Goal: Task Accomplishment & Management: Manage account settings

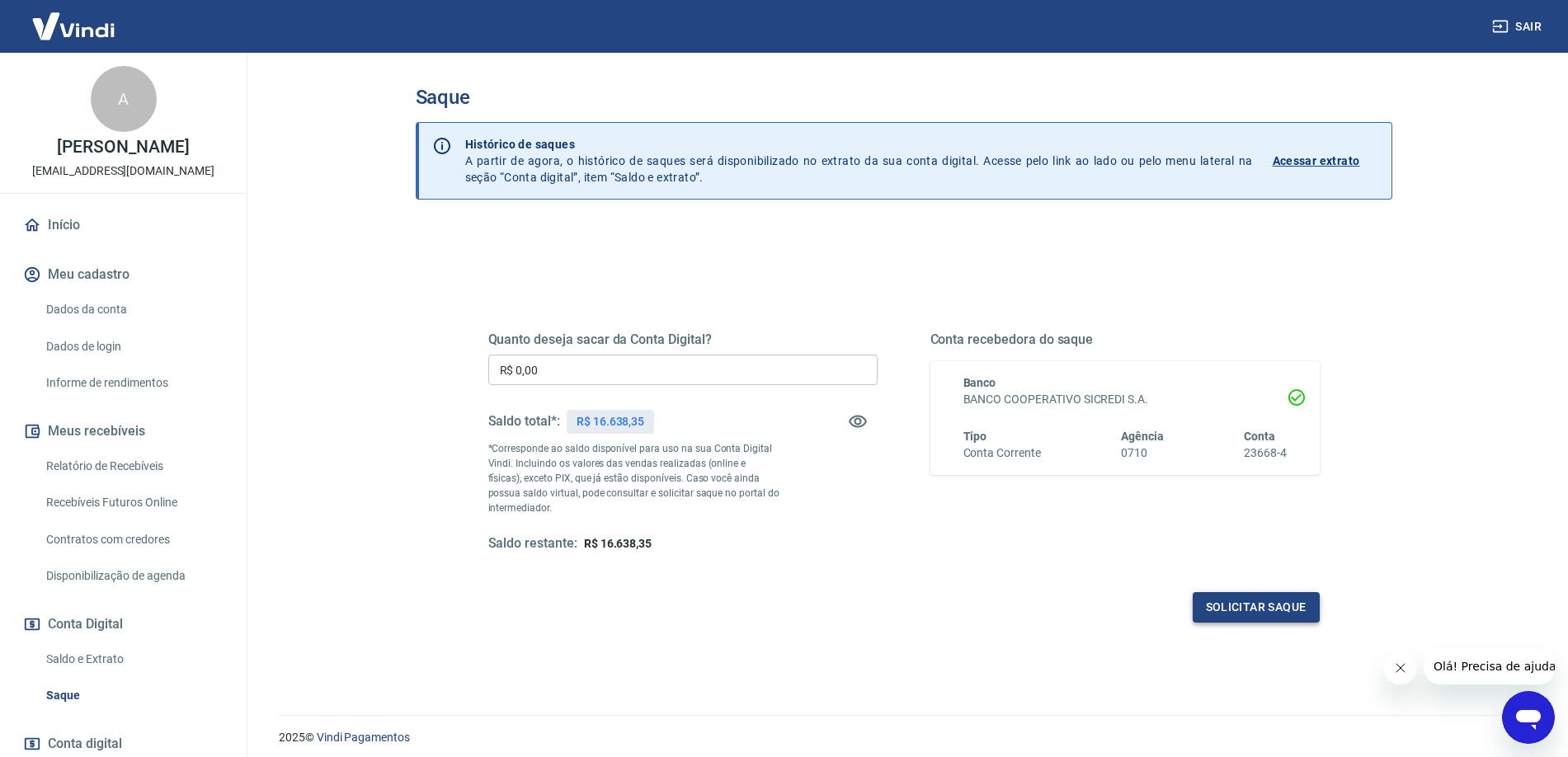
click at [1255, 605] on button "Solicitar saque" at bounding box center [1257, 607] width 127 height 30
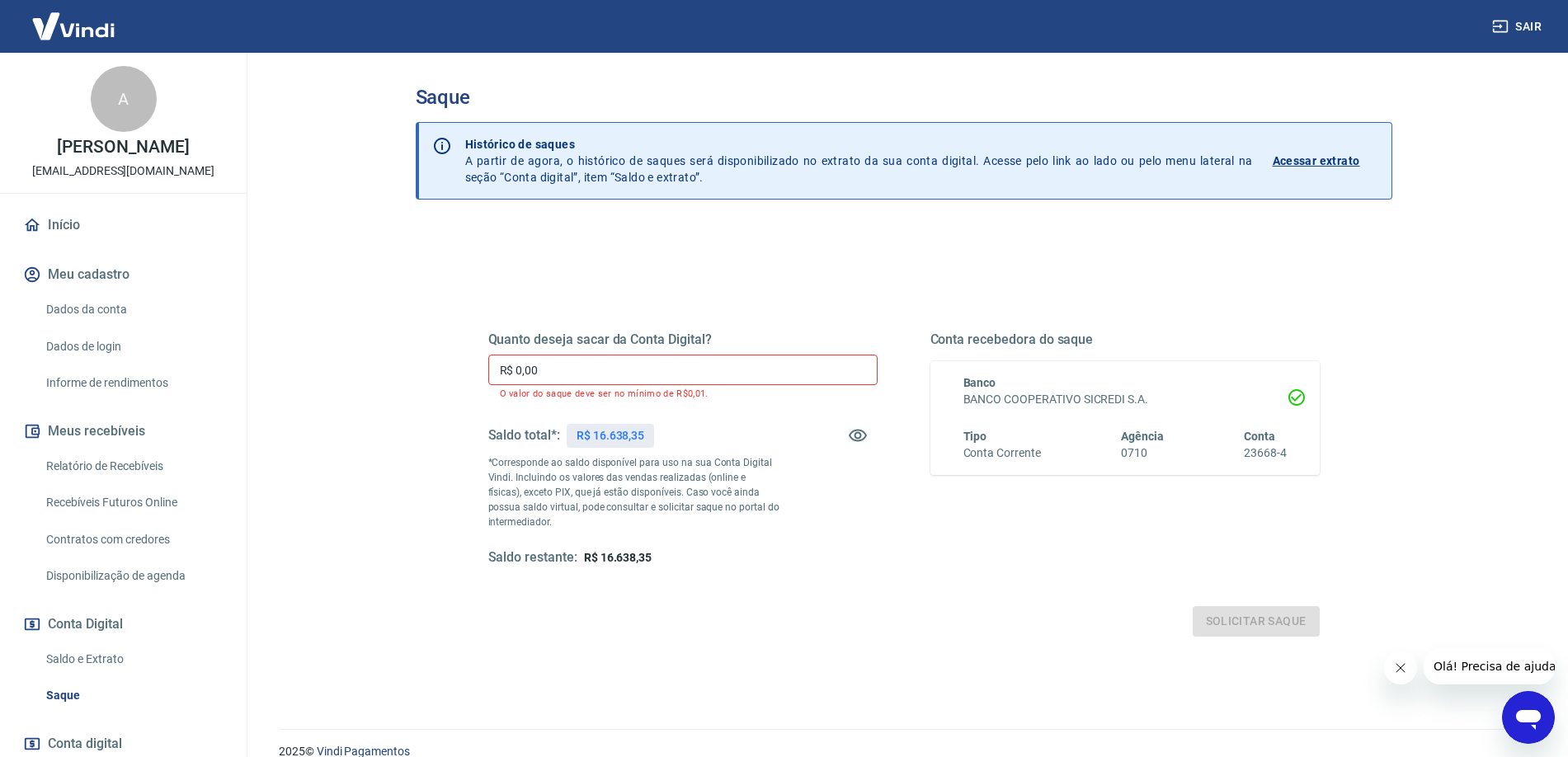
click at [549, 371] on input "R$ 0,00" at bounding box center [683, 370] width 389 height 30
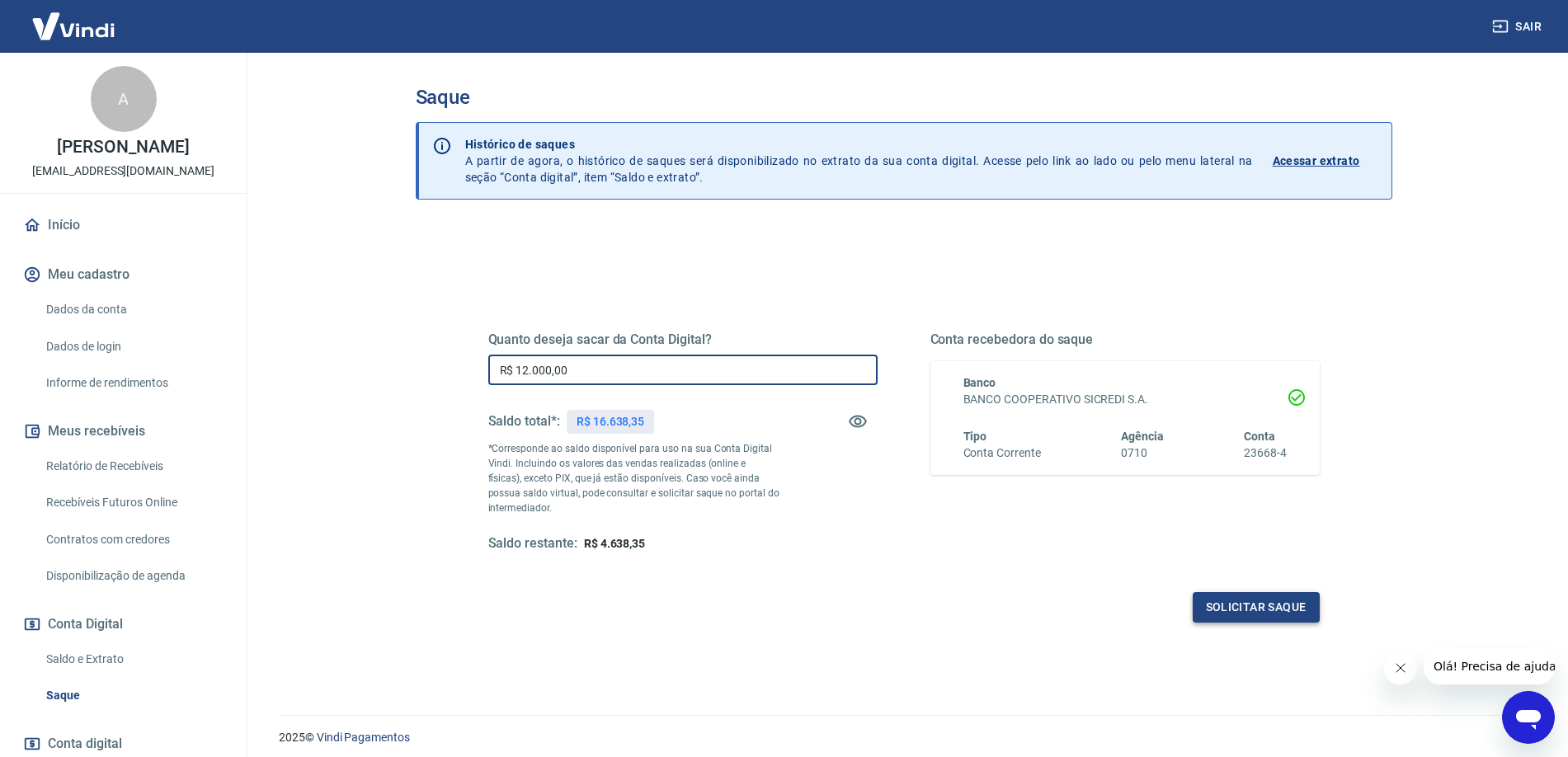
type input "R$ 12.000,00"
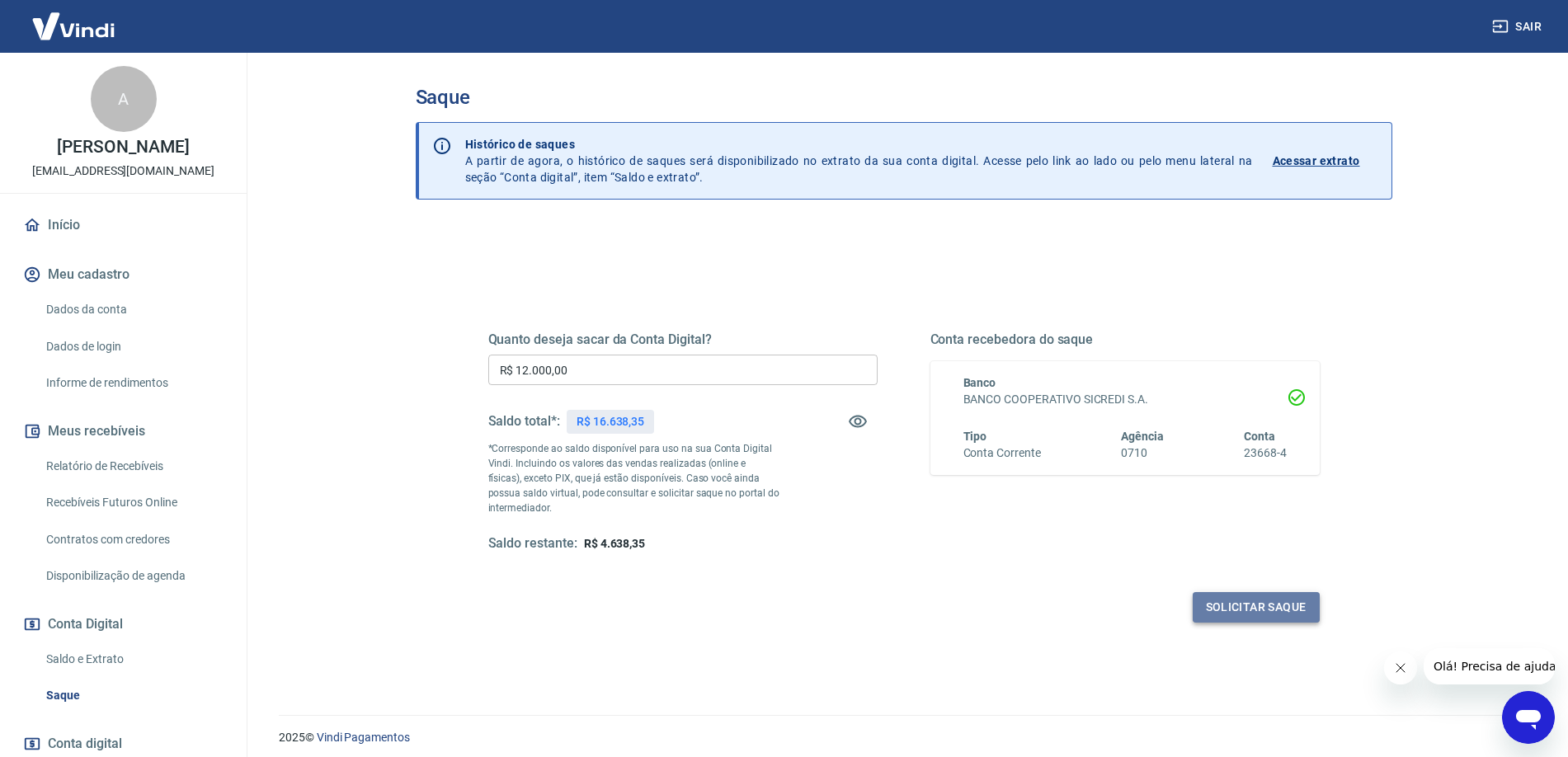
click at [1258, 608] on button "Solicitar saque" at bounding box center [1257, 607] width 127 height 30
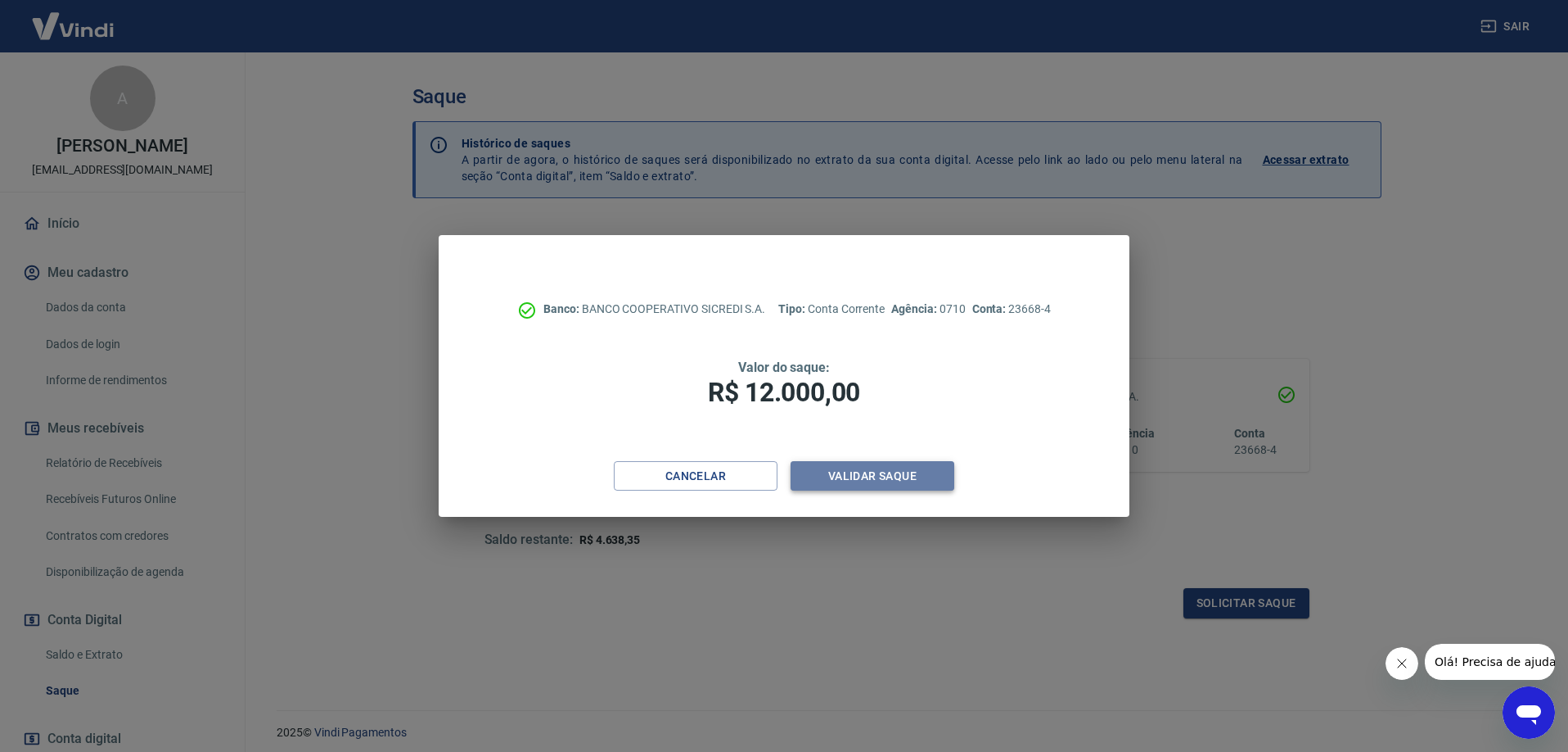
click at [896, 478] on button "Validar saque" at bounding box center [872, 476] width 163 height 30
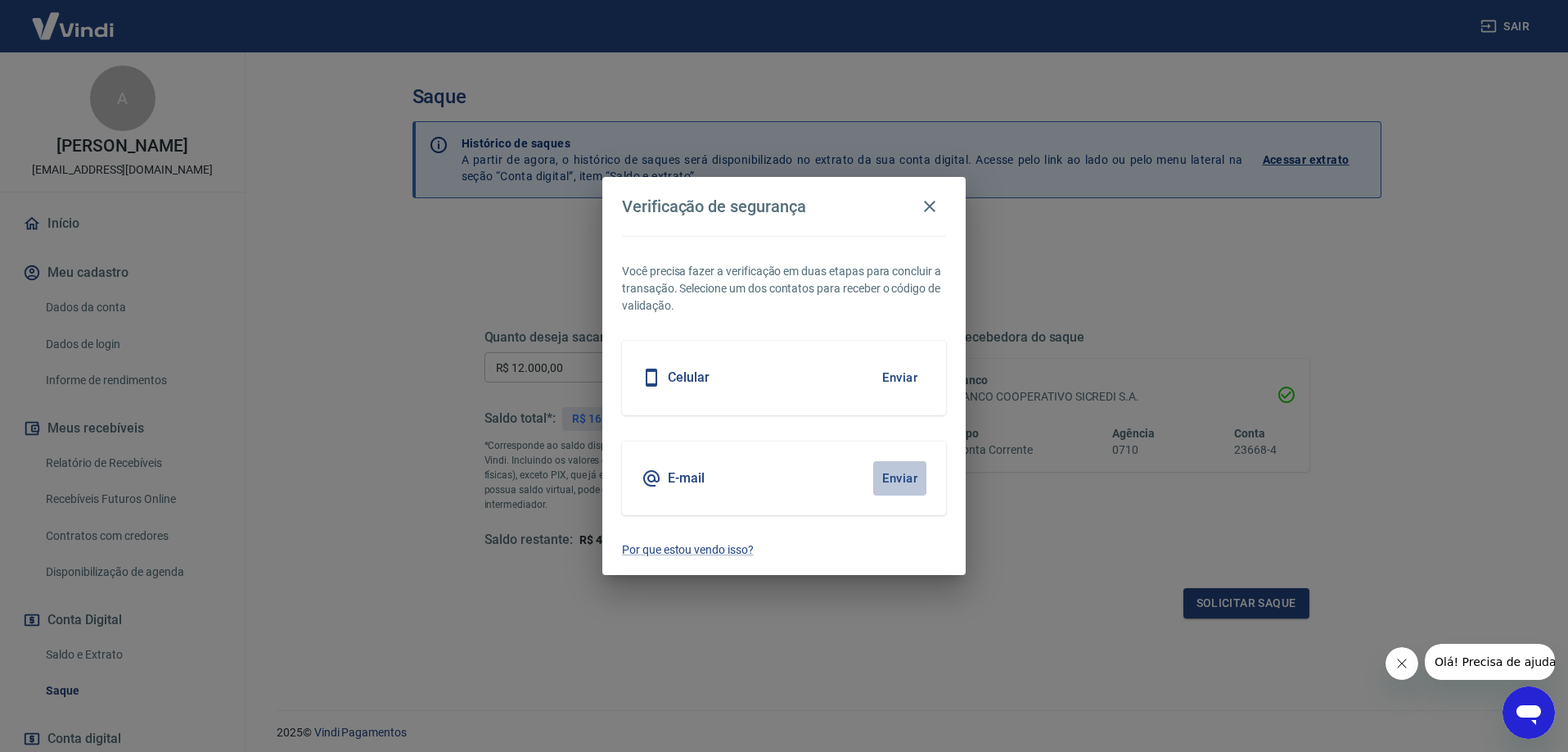
click at [896, 482] on button "Enviar" at bounding box center [899, 478] width 54 height 34
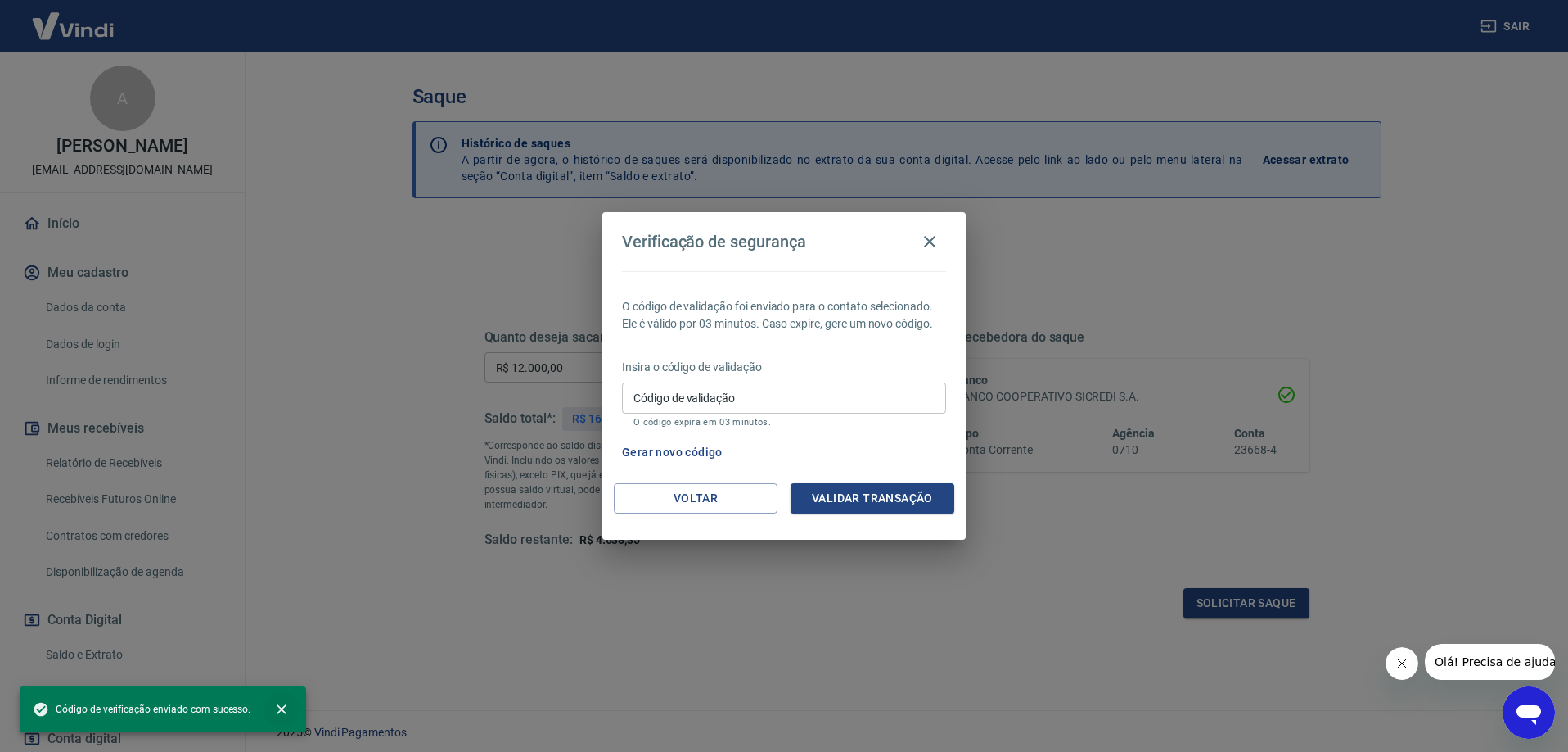
click at [283, 705] on icon "close" at bounding box center [281, 709] width 17 height 17
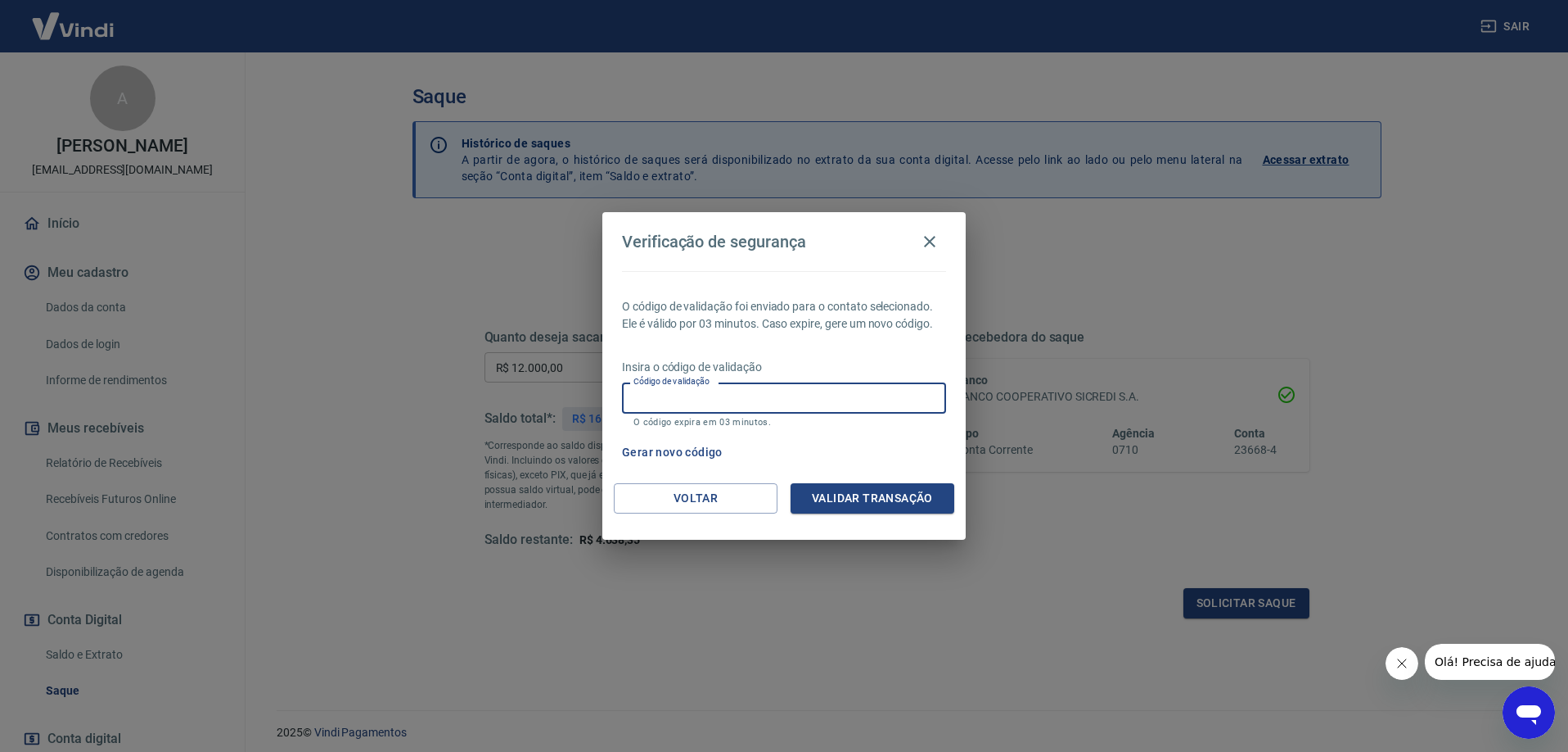
click at [758, 392] on input "Código de validação" at bounding box center [783, 397] width 324 height 30
type input "700359"
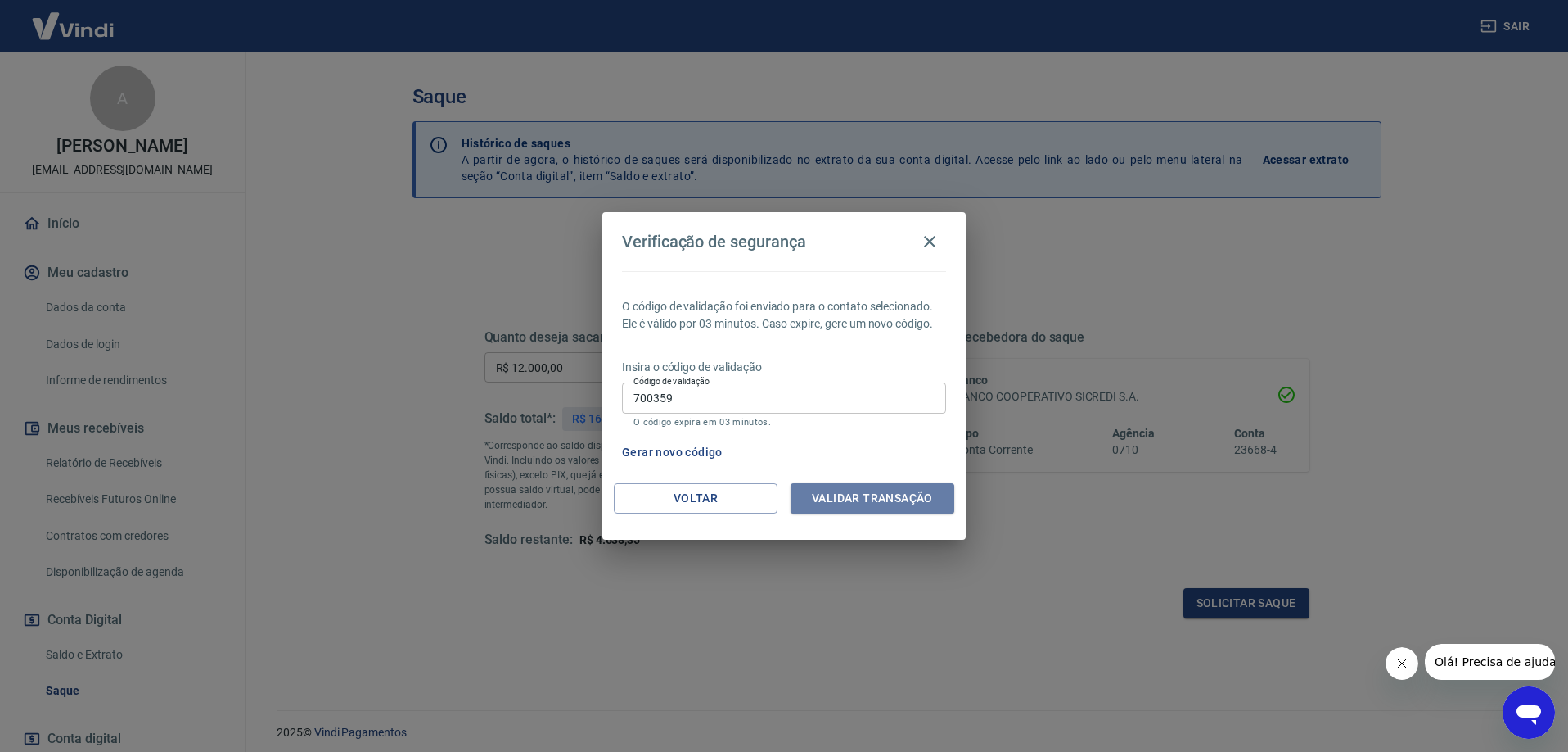
click at [864, 488] on button "Validar transação" at bounding box center [872, 498] width 163 height 30
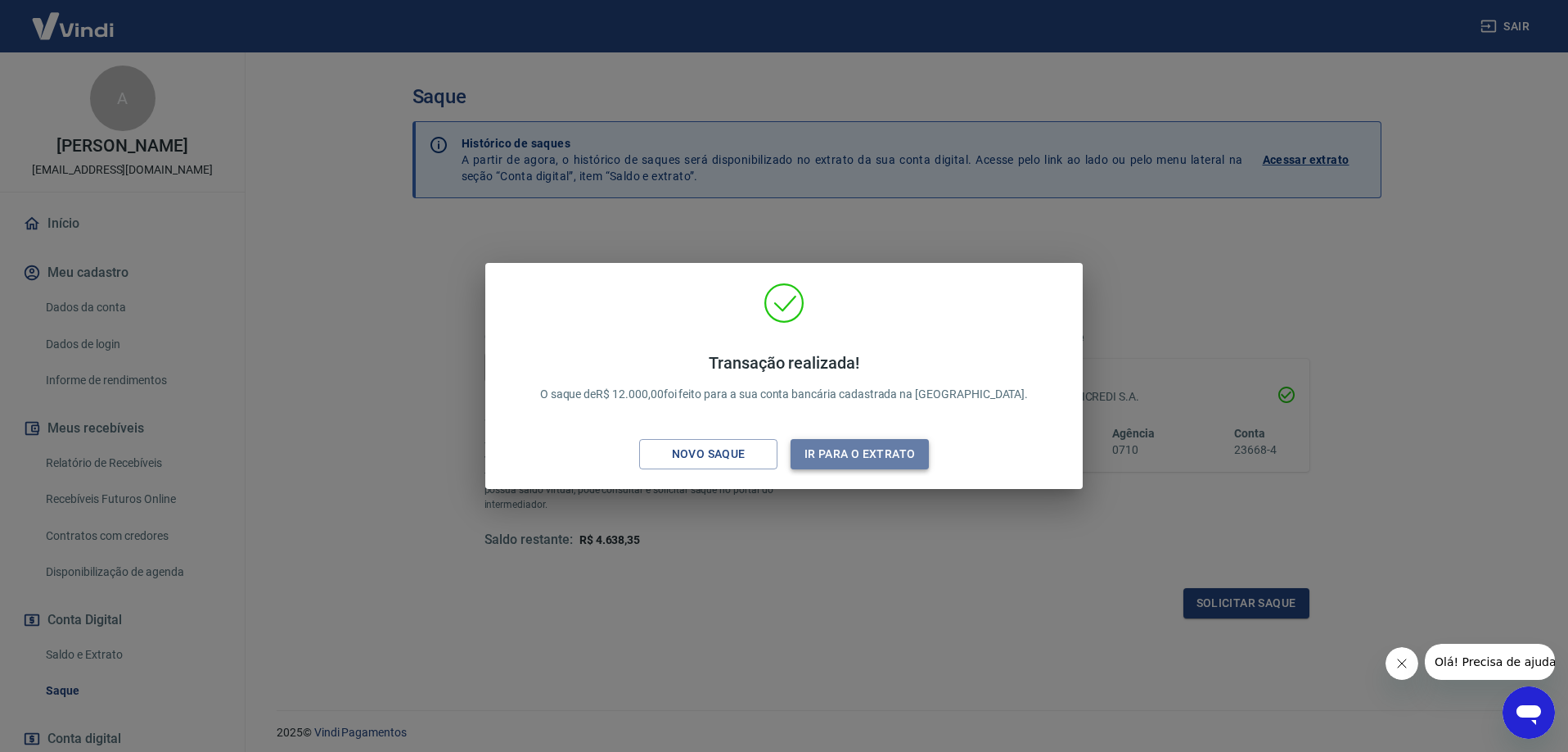
click at [872, 454] on button "Ir para o extrato" at bounding box center [860, 454] width 139 height 30
